Goal: Task Accomplishment & Management: Complete application form

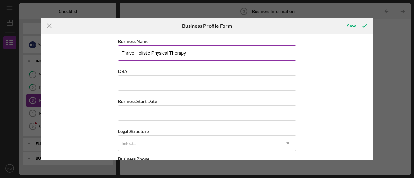
click at [190, 53] on input "Thrive Holistic Physical Therapy" at bounding box center [207, 53] width 178 height 16
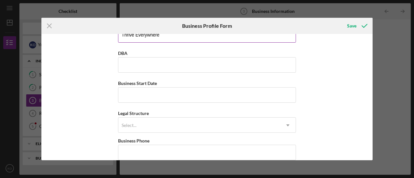
scroll to position [27, 0]
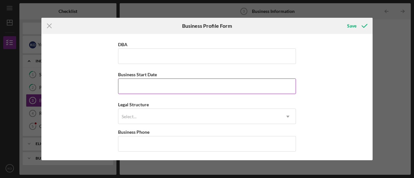
type input "Thrive Everywhere"
click at [259, 88] on input "Business Start Date" at bounding box center [207, 87] width 178 height 16
type input "[DATE]"
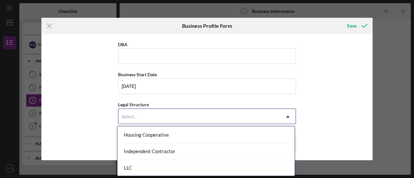
scroll to position [99, 0]
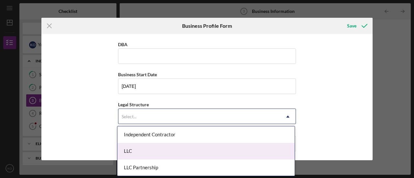
click at [275, 153] on div "LLC" at bounding box center [206, 151] width 177 height 17
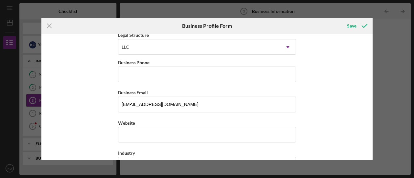
scroll to position [98, 0]
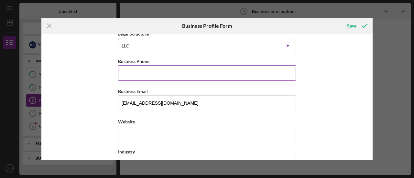
click at [189, 74] on input "Business Phone" at bounding box center [207, 73] width 178 height 16
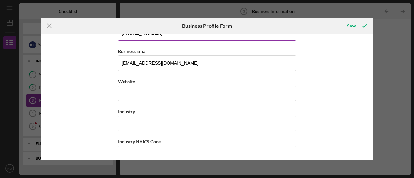
scroll to position [139, 0]
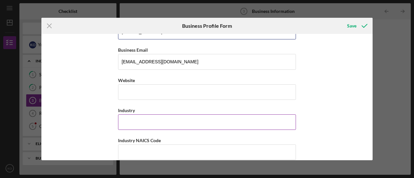
type input "[PHONE_NUMBER]"
click at [226, 120] on input "Industry" at bounding box center [207, 123] width 178 height 16
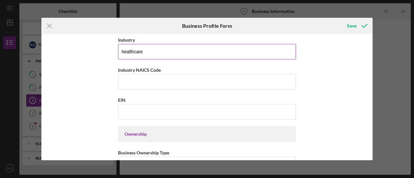
scroll to position [218, 0]
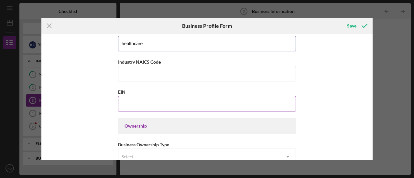
type input "healthcare"
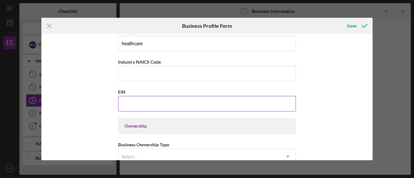
click at [265, 103] on input "EIN" at bounding box center [207, 104] width 178 height 16
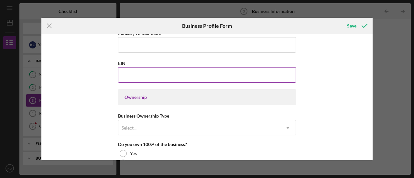
scroll to position [254, 0]
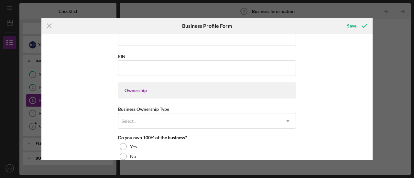
click at [271, 88] on div "Ownership" at bounding box center [207, 90] width 165 height 5
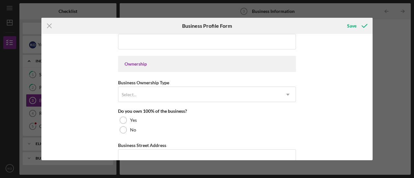
scroll to position [282, 0]
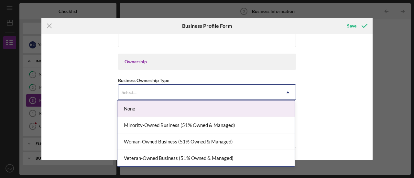
click at [260, 142] on div "Woman-Owned Business (51% Owned & Managed)" at bounding box center [206, 142] width 177 height 17
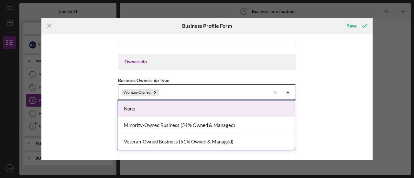
click at [238, 125] on div "Minority-Owned Business (51% Owned & Managed)" at bounding box center [206, 125] width 177 height 17
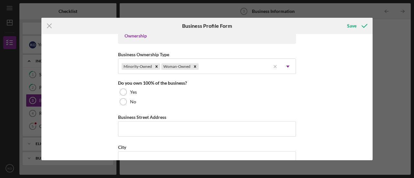
scroll to position [310, 0]
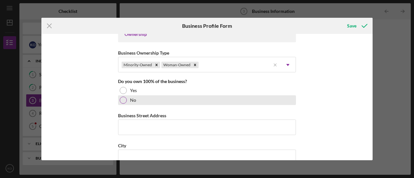
click at [124, 101] on div at bounding box center [123, 100] width 7 height 7
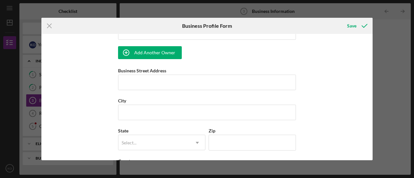
scroll to position [406, 0]
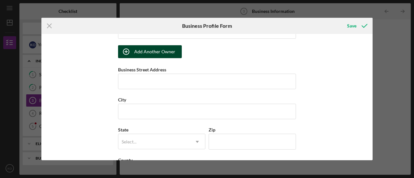
click at [159, 49] on div "Add Another Owner" at bounding box center [154, 51] width 41 height 13
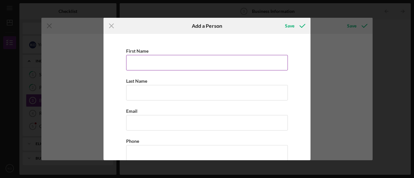
click at [221, 68] on input "First Name" at bounding box center [207, 63] width 162 height 16
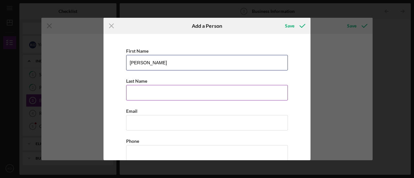
type input "[PERSON_NAME]"
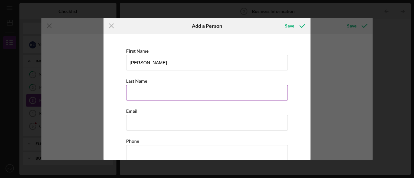
click at [225, 94] on input "Last Name" at bounding box center [207, 93] width 162 height 16
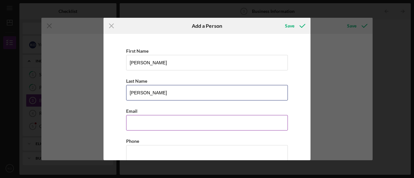
type input "[PERSON_NAME]"
click at [243, 125] on input "Business Email" at bounding box center [207, 123] width 162 height 16
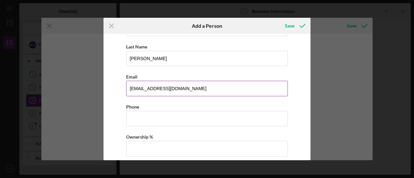
scroll to position [49, 0]
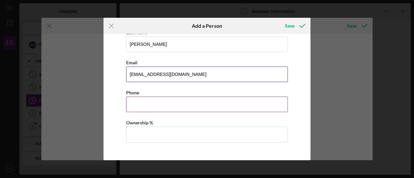
type input "[EMAIL_ADDRESS][DOMAIN_NAME]"
click at [247, 98] on input "Business Phone" at bounding box center [207, 105] width 162 height 16
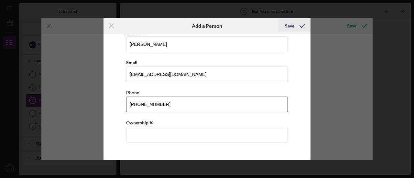
type input "[PHONE_NUMBER]"
click at [287, 23] on div "Save" at bounding box center [289, 25] width 9 height 13
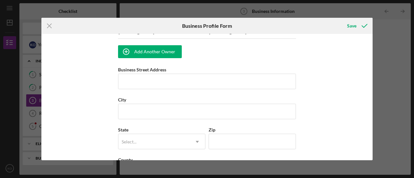
scroll to position [451, 0]
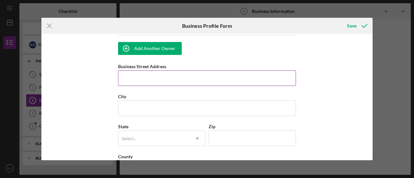
click at [261, 75] on input "Business Street Address" at bounding box center [207, 79] width 178 height 16
type input "25 [PERSON_NAME][GEOGRAPHIC_DATA]"
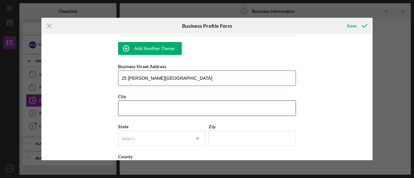
type input "[PERSON_NAME] Carbon"
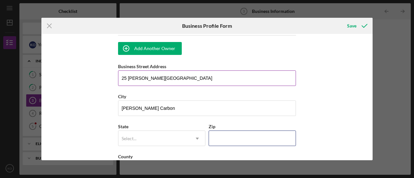
type input "62034"
type input "IL"
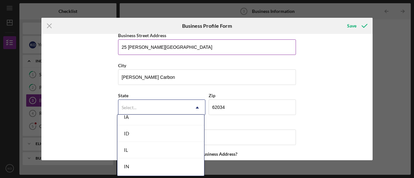
scroll to position [335, 0]
click at [170, 166] on div "IL" at bounding box center [161, 168] width 87 height 17
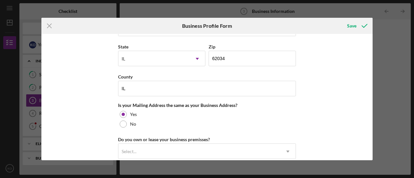
scroll to position [531, 0]
click at [260, 86] on input "IL" at bounding box center [207, 88] width 178 height 16
click at [339, 117] on div "Business Name Thrive Everywhere DBA Business Start Date [DATE] Legal Structure …" at bounding box center [207, 97] width 332 height 127
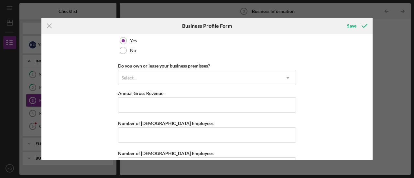
scroll to position [605, 0]
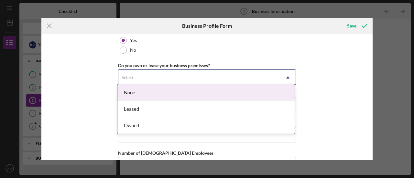
click at [239, 109] on div "Leased" at bounding box center [206, 109] width 177 height 17
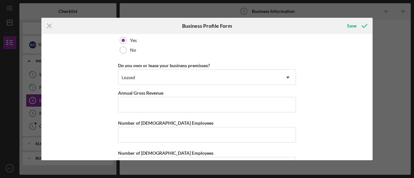
scroll to position [623, 0]
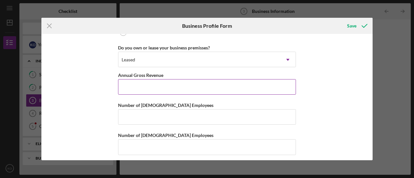
click at [274, 84] on input "Annual Gross Revenue" at bounding box center [207, 87] width 178 height 16
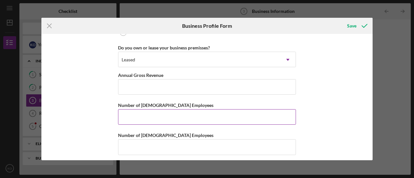
click at [237, 114] on input "Number of [DEMOGRAPHIC_DATA] Employees" at bounding box center [207, 117] width 178 height 16
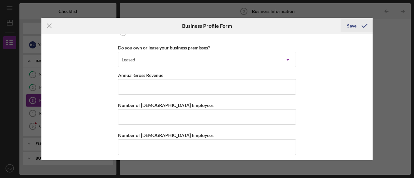
click at [353, 30] on div "Save" at bounding box center [351, 25] width 9 height 13
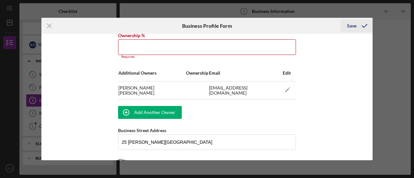
scroll to position [385, 0]
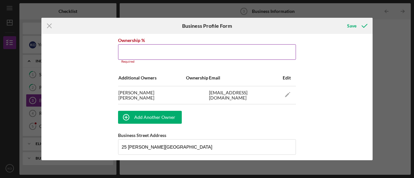
click at [238, 51] on input "Ownership %" at bounding box center [207, 52] width 178 height 16
type input "0%"
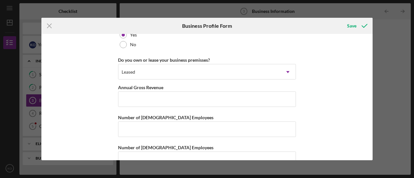
scroll to position [623, 0]
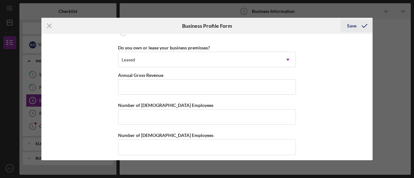
click at [351, 28] on div "Save" at bounding box center [351, 25] width 9 height 13
type input "65.00%"
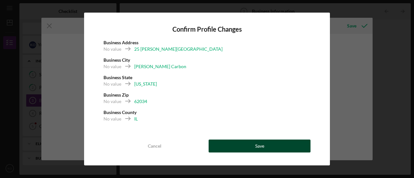
click at [254, 148] on button "Save" at bounding box center [260, 146] width 102 height 13
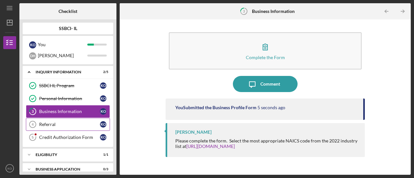
click at [81, 122] on div "Referral" at bounding box center [69, 124] width 61 height 5
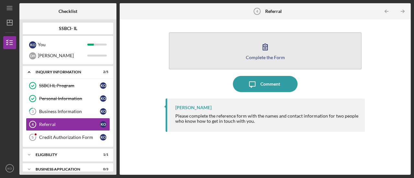
click at [267, 61] on button "Complete the Form Form" at bounding box center [265, 50] width 193 height 37
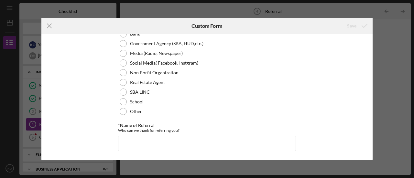
scroll to position [83, 0]
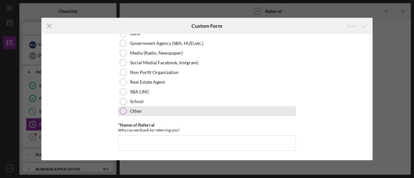
click at [122, 112] on div at bounding box center [123, 111] width 7 height 7
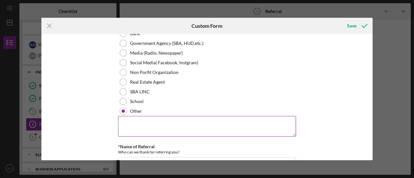
click at [184, 125] on textarea at bounding box center [207, 126] width 178 height 21
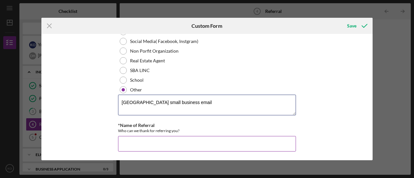
type textarea "[GEOGRAPHIC_DATA] small business email"
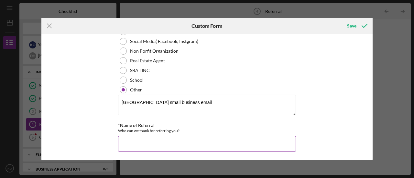
click at [248, 143] on input "*Name of Referral" at bounding box center [207, 144] width 178 height 16
type input "e"
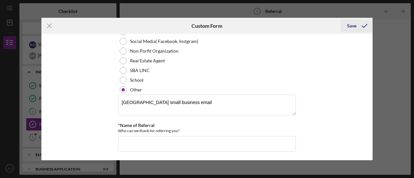
click at [351, 31] on div "Save" at bounding box center [351, 25] width 9 height 13
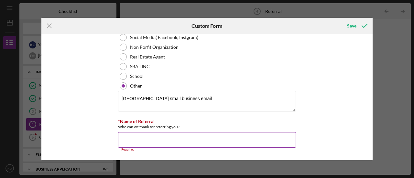
click at [245, 140] on input "*Name of Referral" at bounding box center [207, 140] width 178 height 16
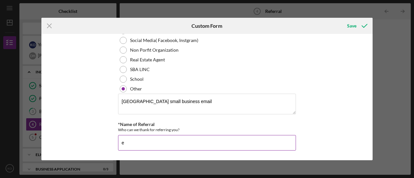
scroll to position [105, 0]
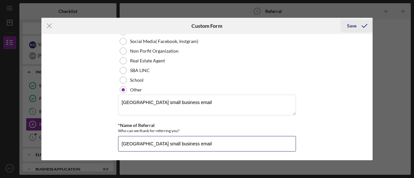
type input "[GEOGRAPHIC_DATA] small business email"
click at [348, 26] on div "Save" at bounding box center [351, 25] width 9 height 13
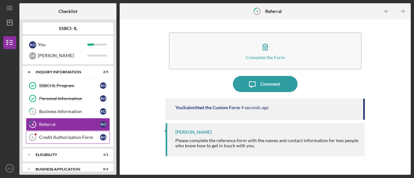
click at [82, 137] on div "Credit Authorization Form" at bounding box center [69, 137] width 61 height 5
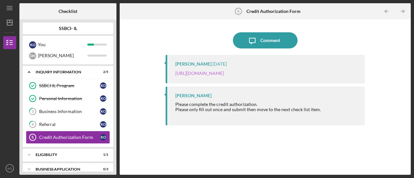
click at [224, 74] on link "[URL][DOMAIN_NAME]" at bounding box center [199, 74] width 49 height 6
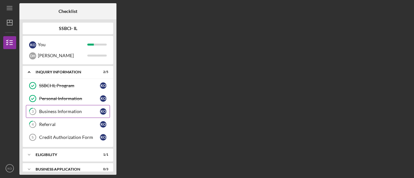
click at [78, 111] on div "Business Information" at bounding box center [69, 111] width 61 height 5
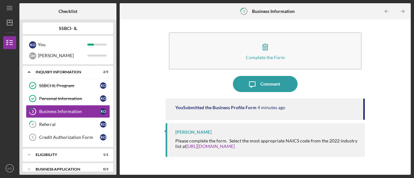
click at [272, 12] on b "Business Information" at bounding box center [273, 11] width 43 height 5
